Goal: Navigation & Orientation: Find specific page/section

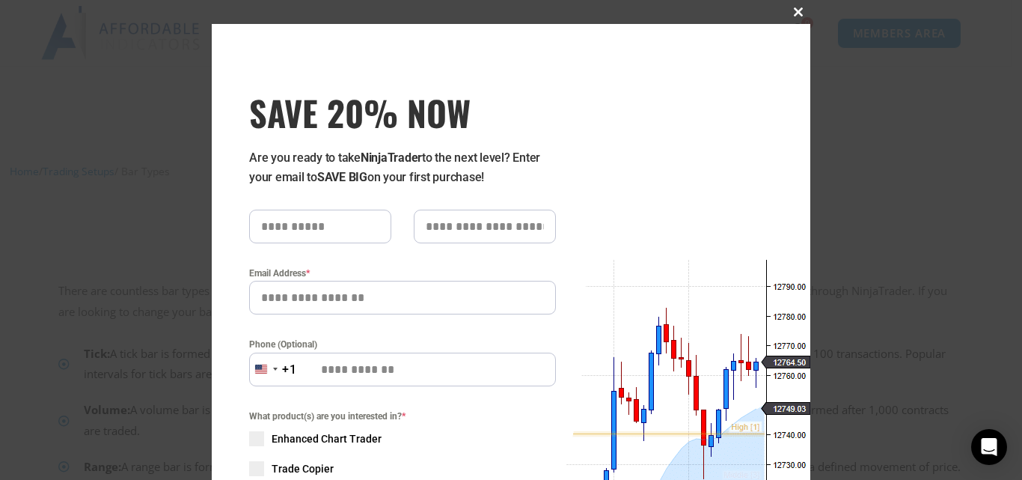
click at [798, 11] on span at bounding box center [798, 11] width 24 height 9
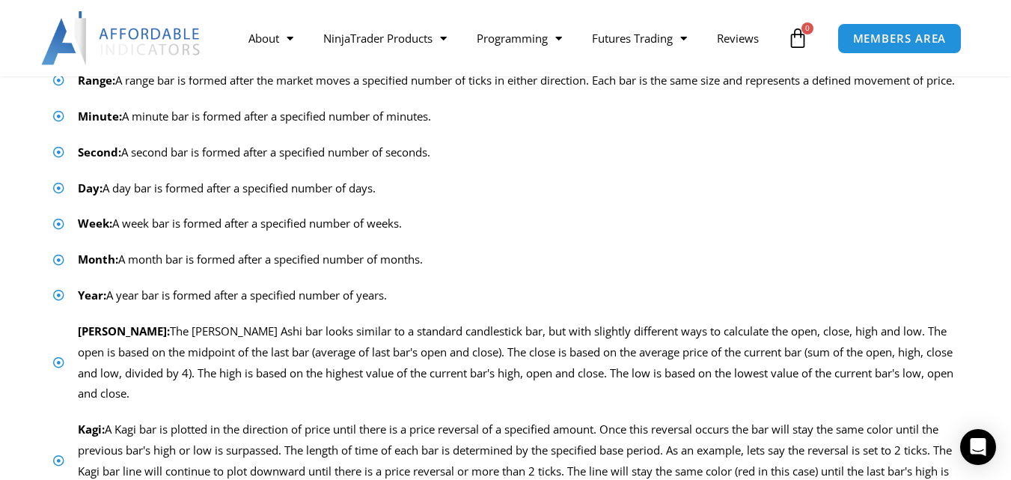
scroll to position [299, 0]
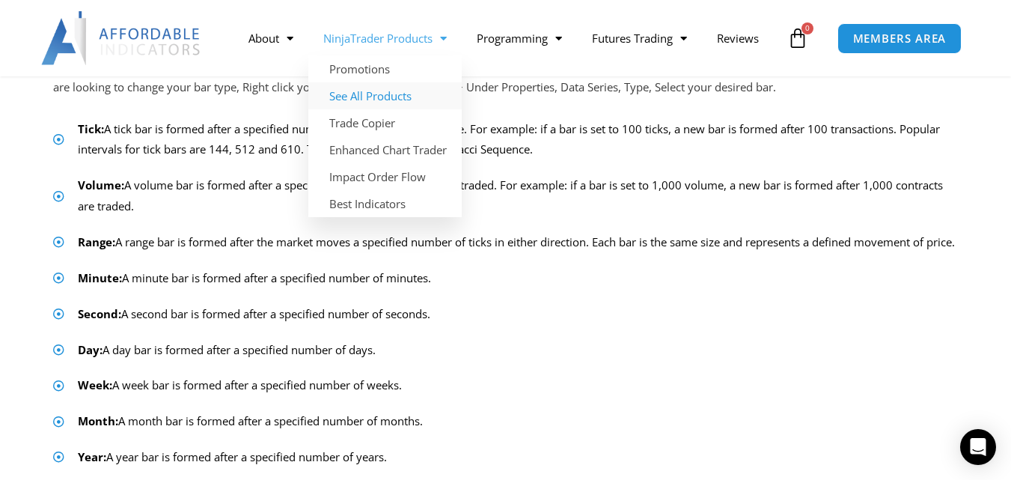
click at [369, 96] on link "See All Products" at bounding box center [384, 95] width 153 height 27
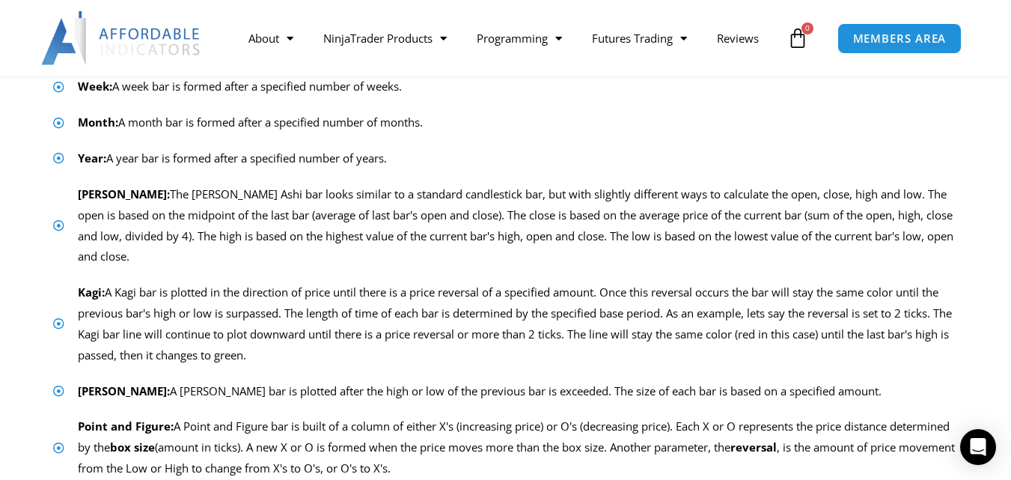
scroll to position [374, 0]
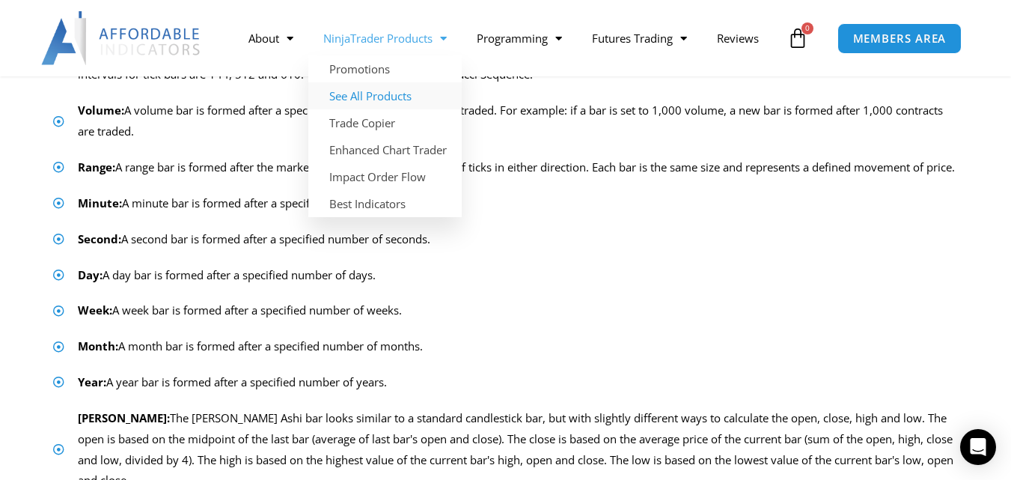
click at [382, 97] on link "See All Products" at bounding box center [384, 95] width 153 height 27
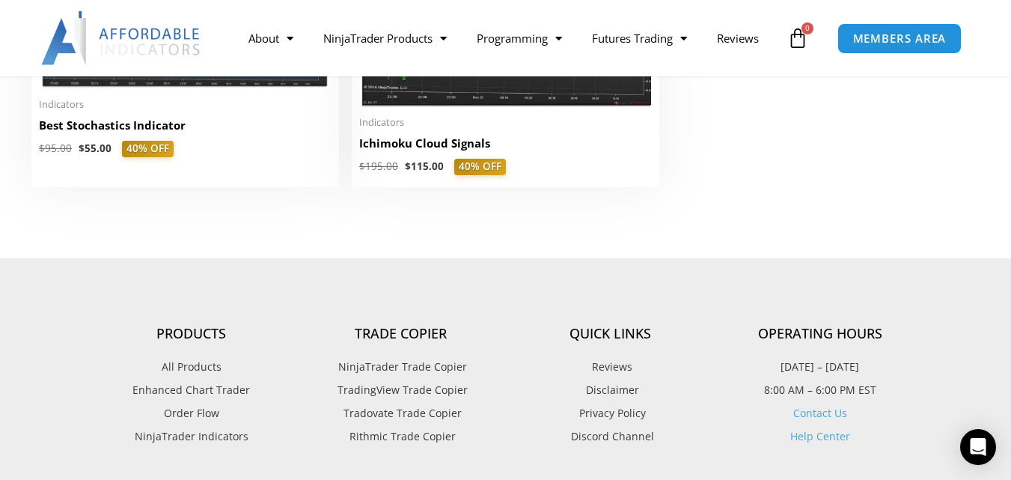
scroll to position [3517, 0]
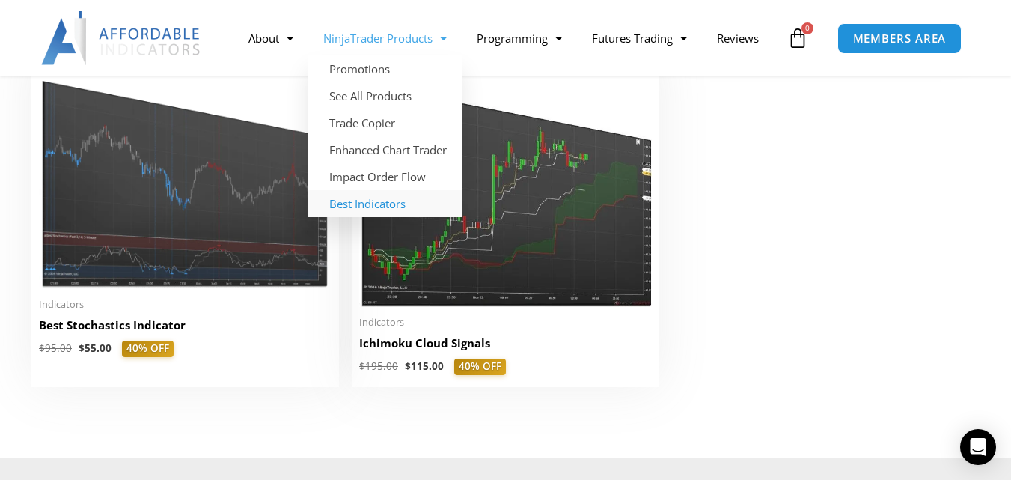
click at [374, 206] on link "Best Indicators" at bounding box center [384, 203] width 153 height 27
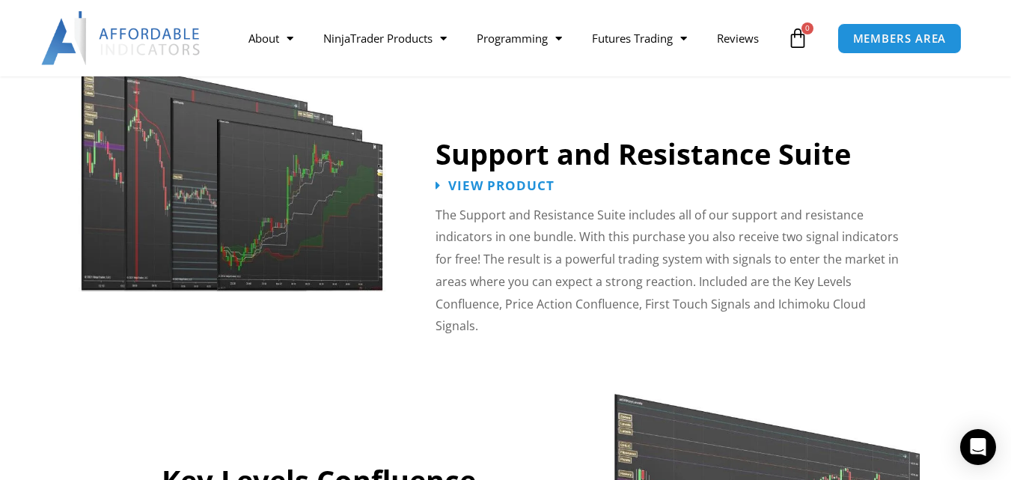
scroll to position [1200, 0]
